Goal: Find contact information: Find contact information

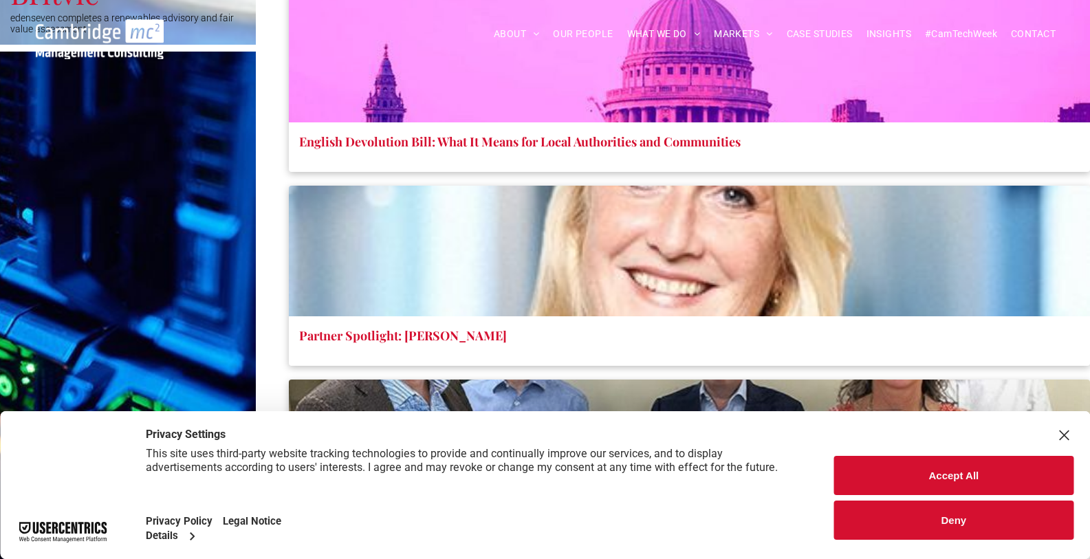
scroll to position [2976, 0]
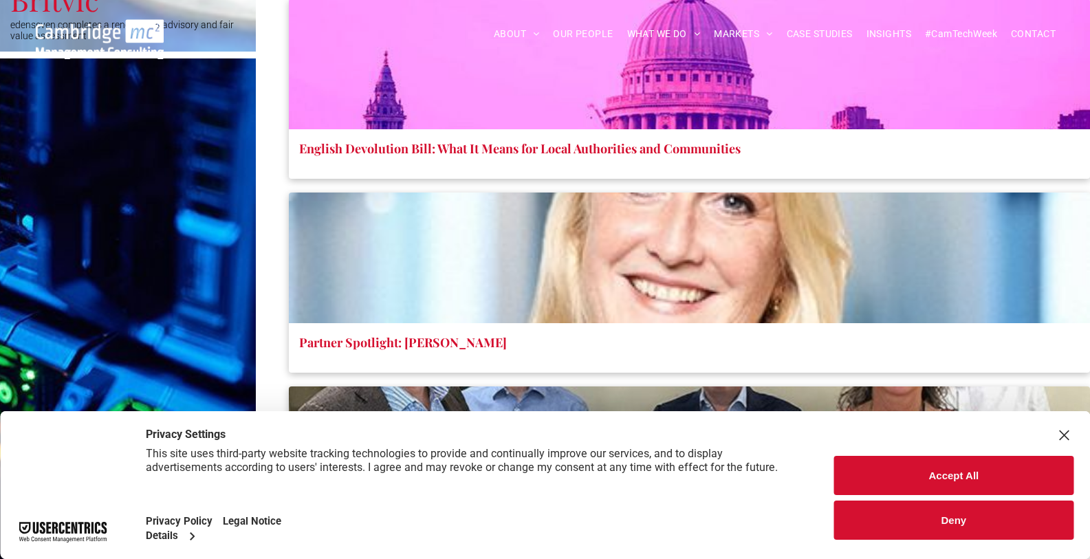
click at [1026, 23] on span "CONTACT" at bounding box center [1033, 33] width 45 height 21
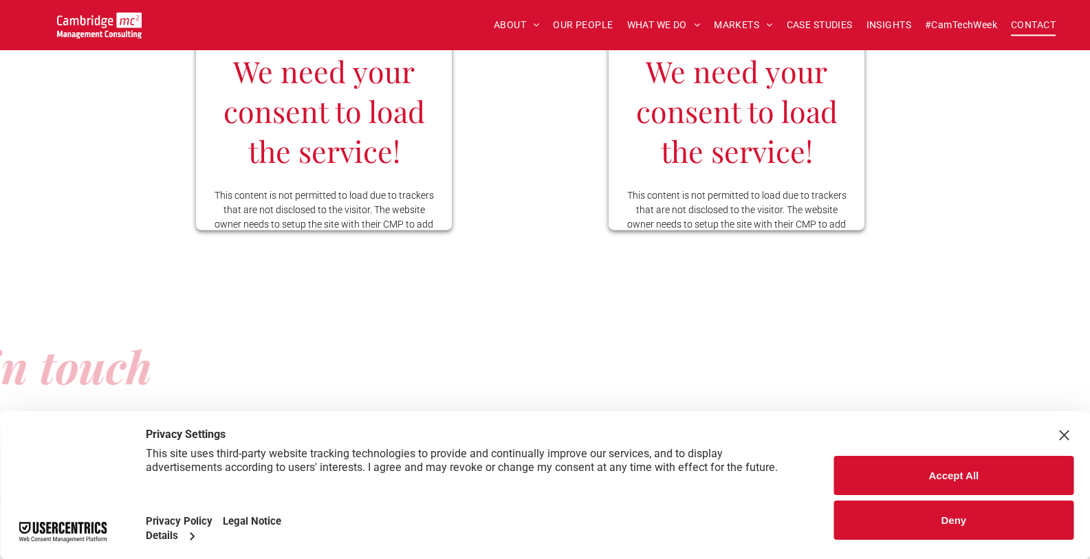
scroll to position [1650, 0]
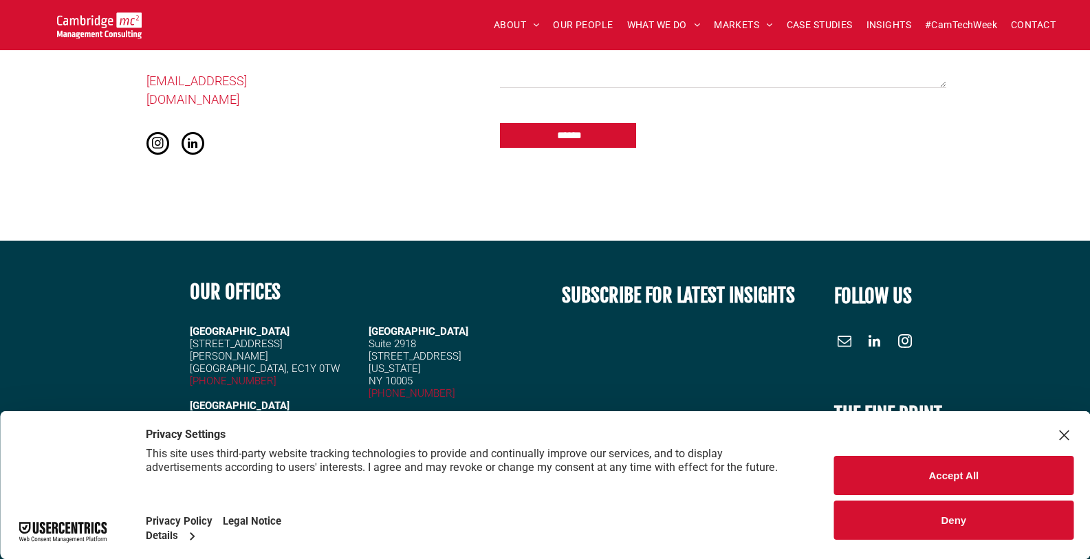
click at [996, 530] on button "Deny" at bounding box center [953, 520] width 239 height 39
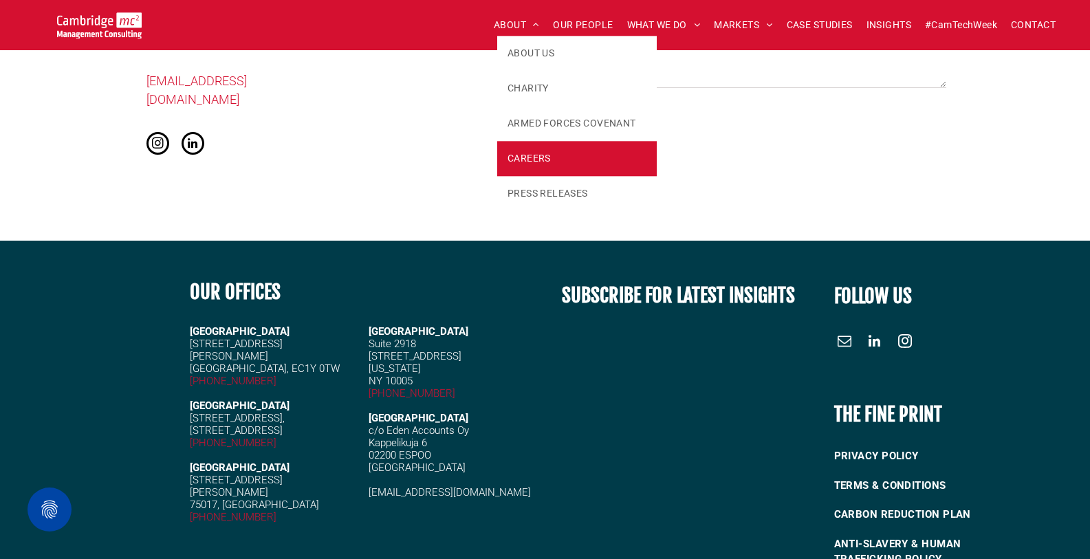
click at [539, 151] on span "CAREERS" at bounding box center [528, 158] width 43 height 14
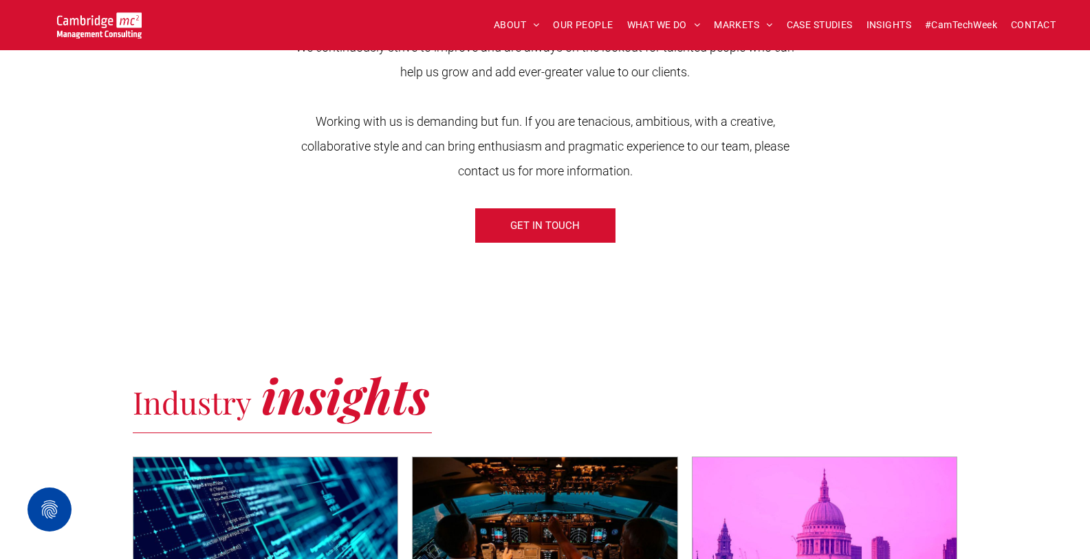
scroll to position [499, 0]
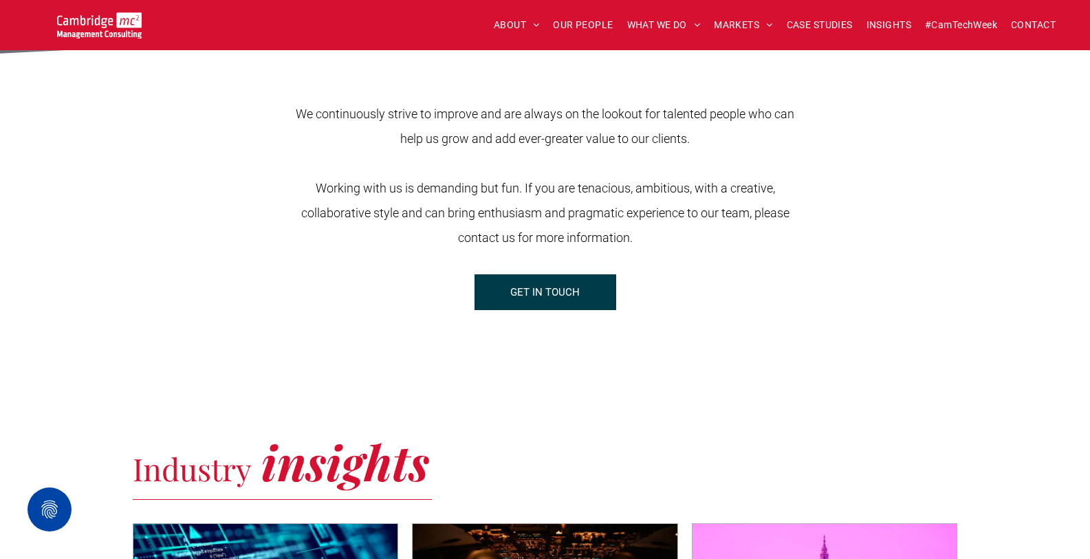
click at [540, 283] on span "GET IN TOUCH" at bounding box center [544, 292] width 69 height 34
